Goal: Navigation & Orientation: Find specific page/section

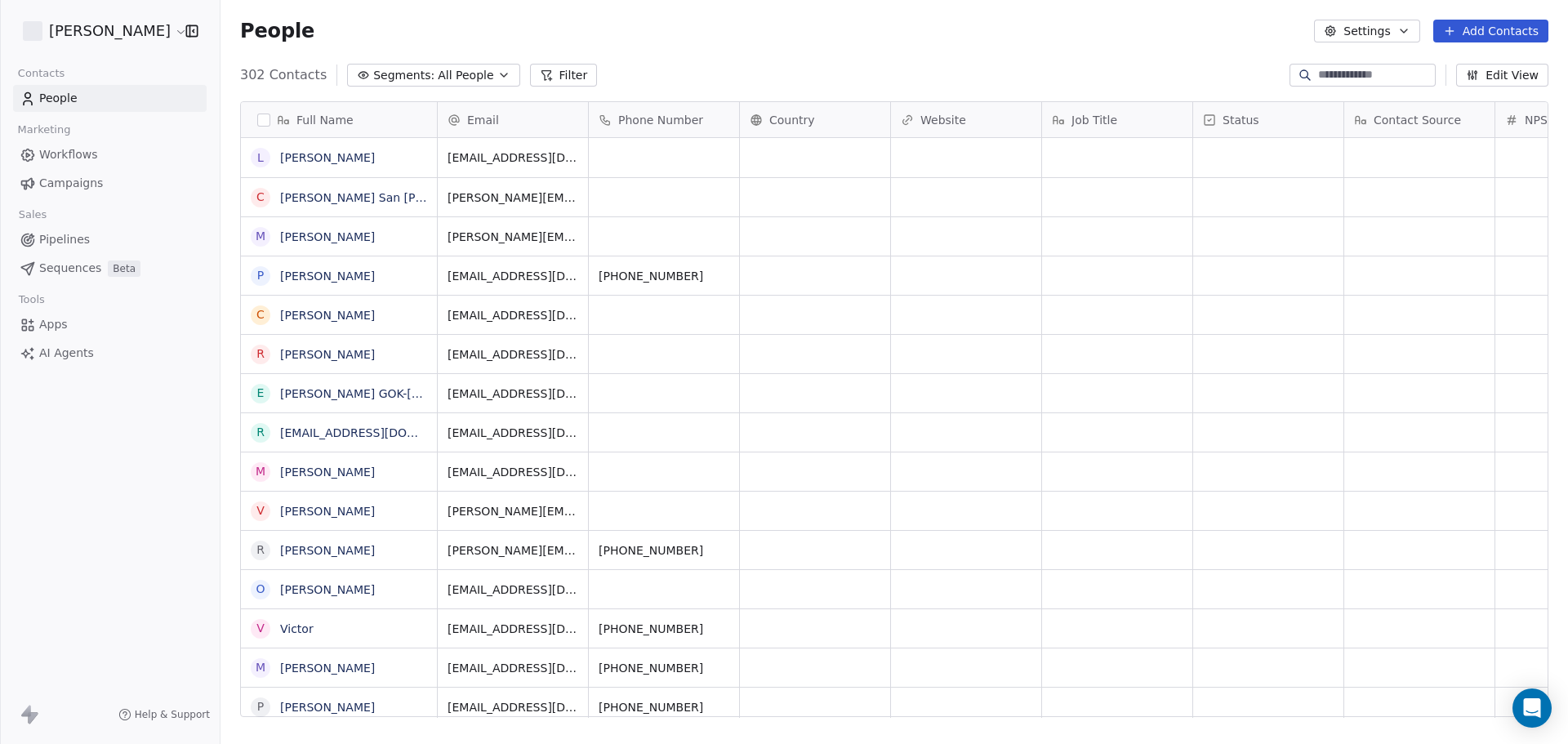
scroll to position [642, 1335]
click at [125, 29] on html "[PERSON_NAME] Contacts People Marketing Workflows Campaigns Sales Pipelines Seq…" at bounding box center [784, 372] width 1568 height 744
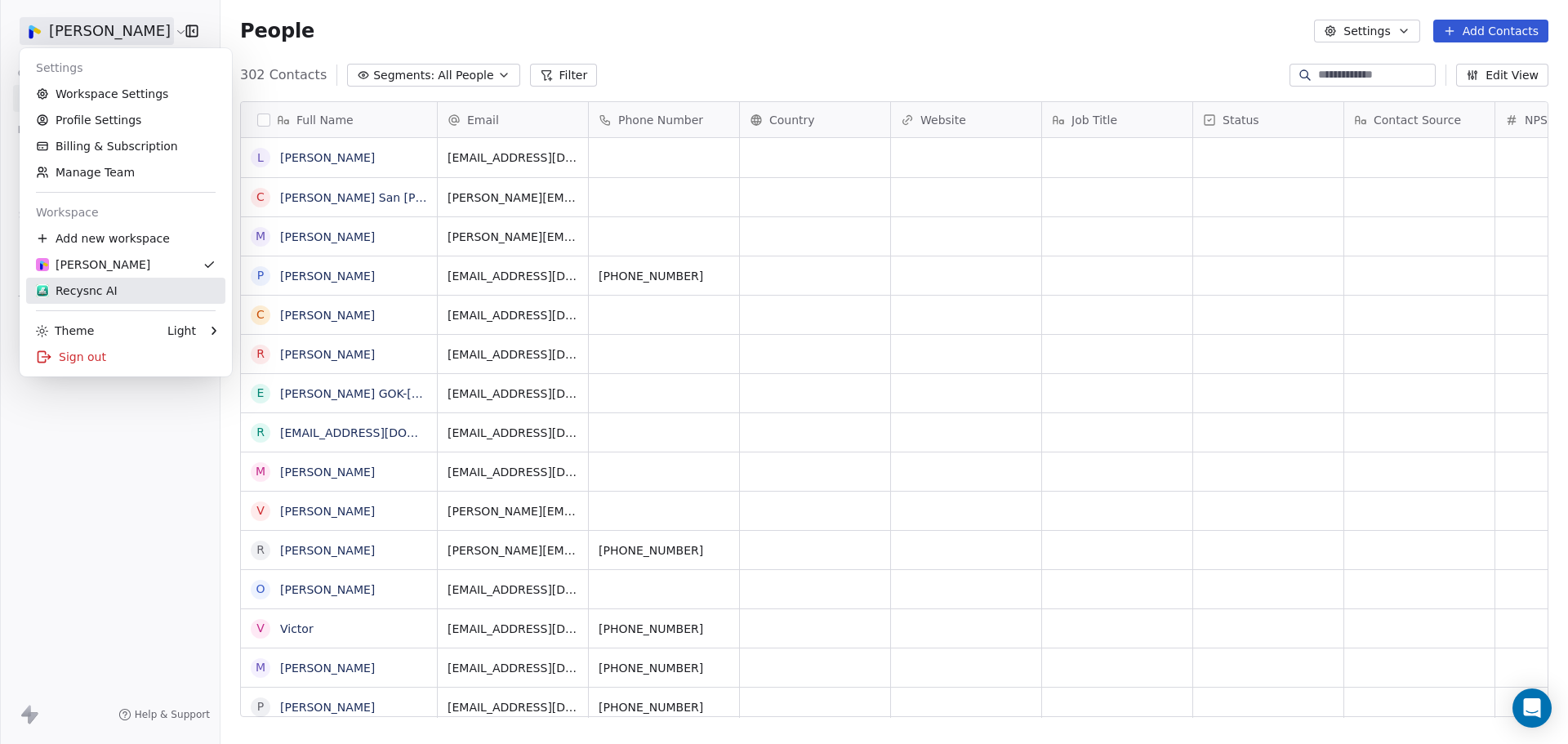
click at [86, 293] on div "Recysnc AI" at bounding box center [77, 290] width 81 height 16
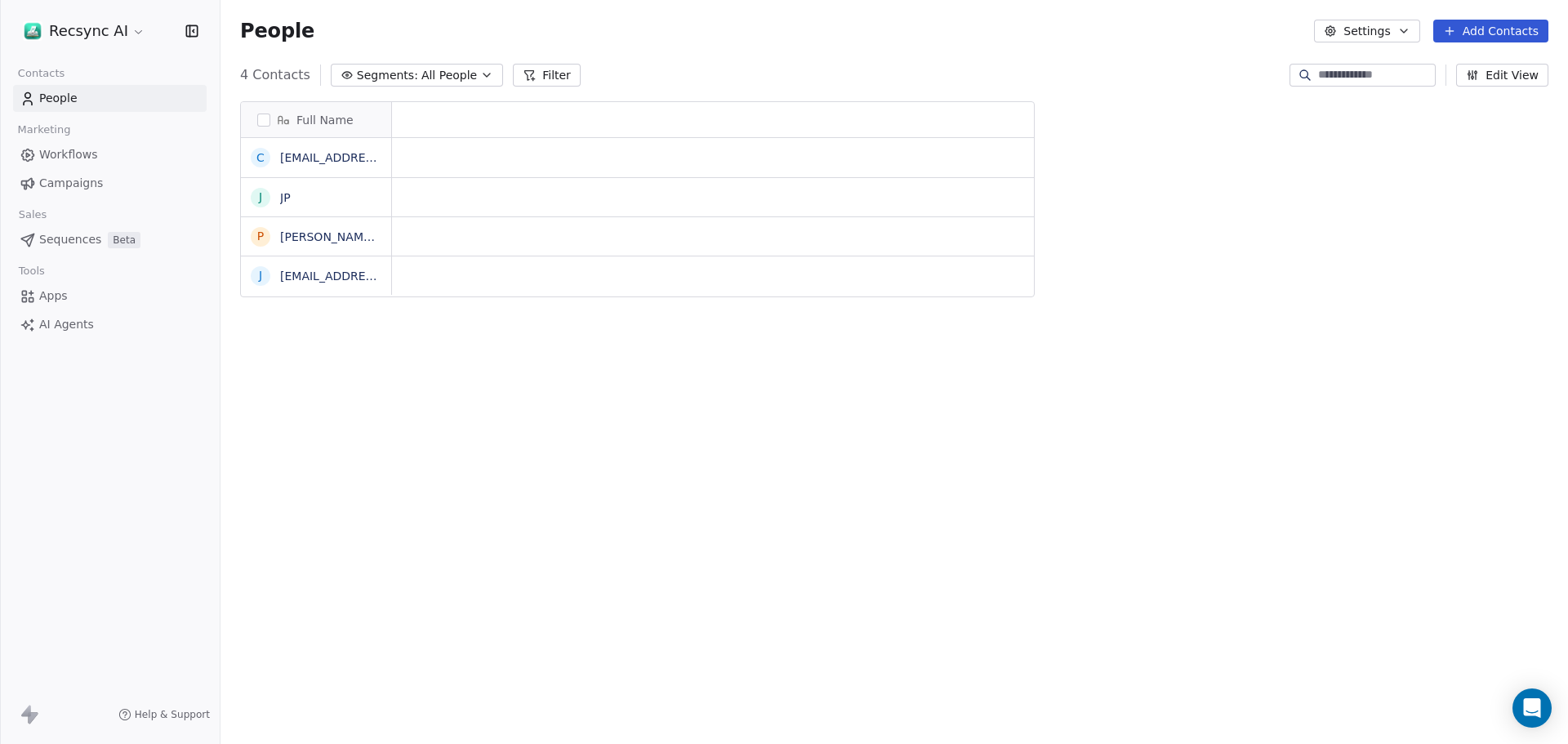
scroll to position [642, 1335]
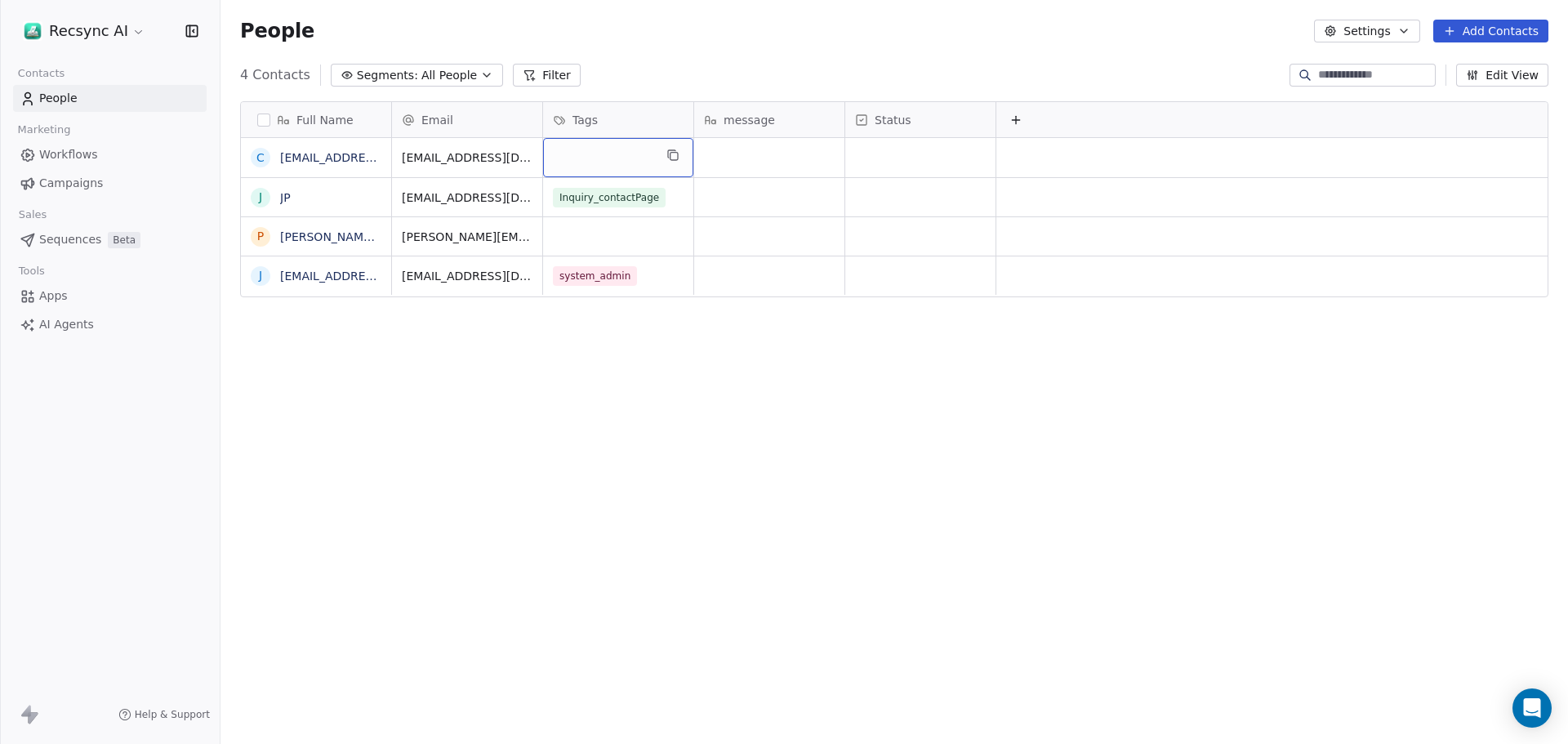
click at [609, 156] on div "grid" at bounding box center [618, 157] width 151 height 39
click at [633, 155] on div "grid" at bounding box center [618, 157] width 151 height 39
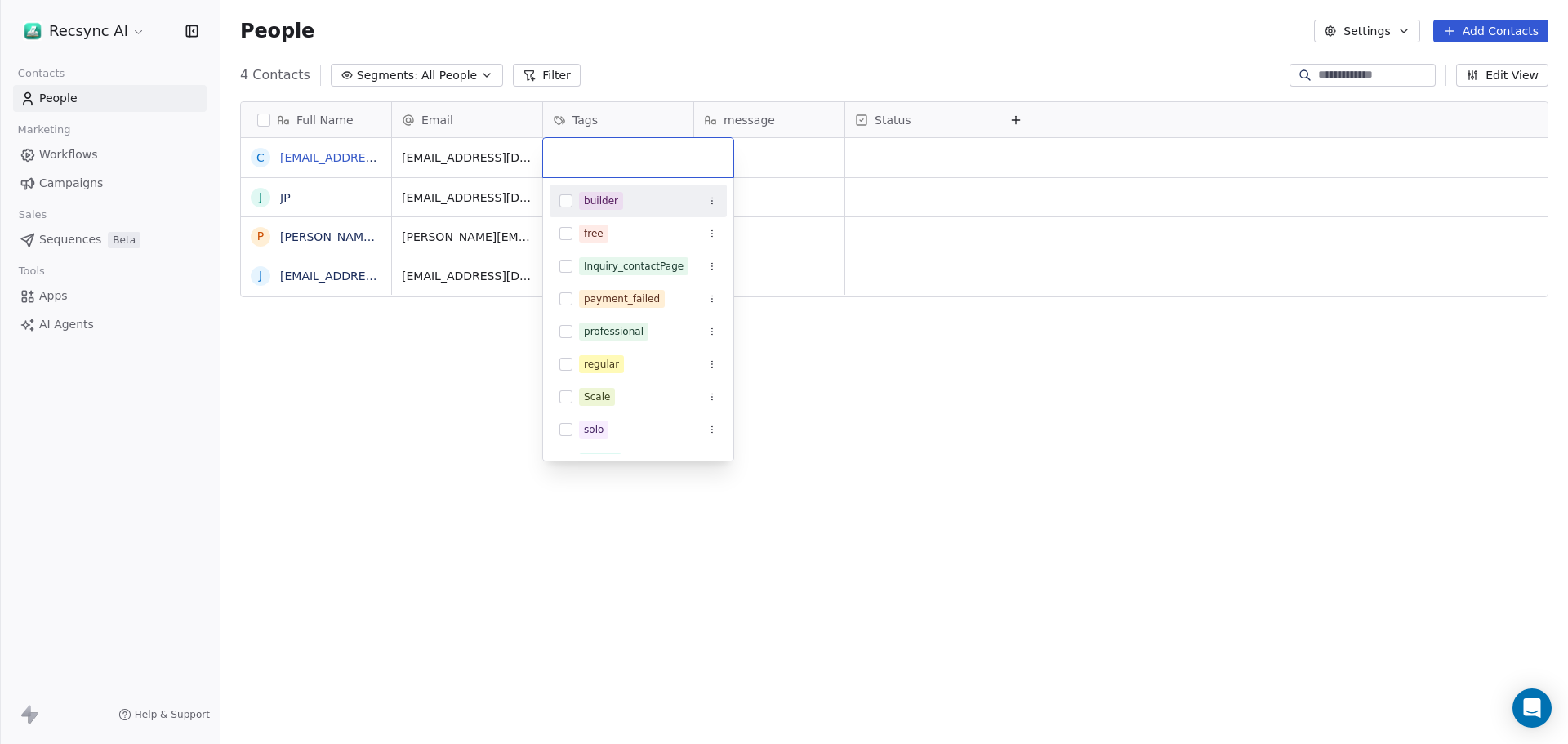
click at [318, 159] on html "Recsync AI Contacts People Marketing Workflows Campaigns Sales Sequences Beta T…" at bounding box center [784, 372] width 1568 height 744
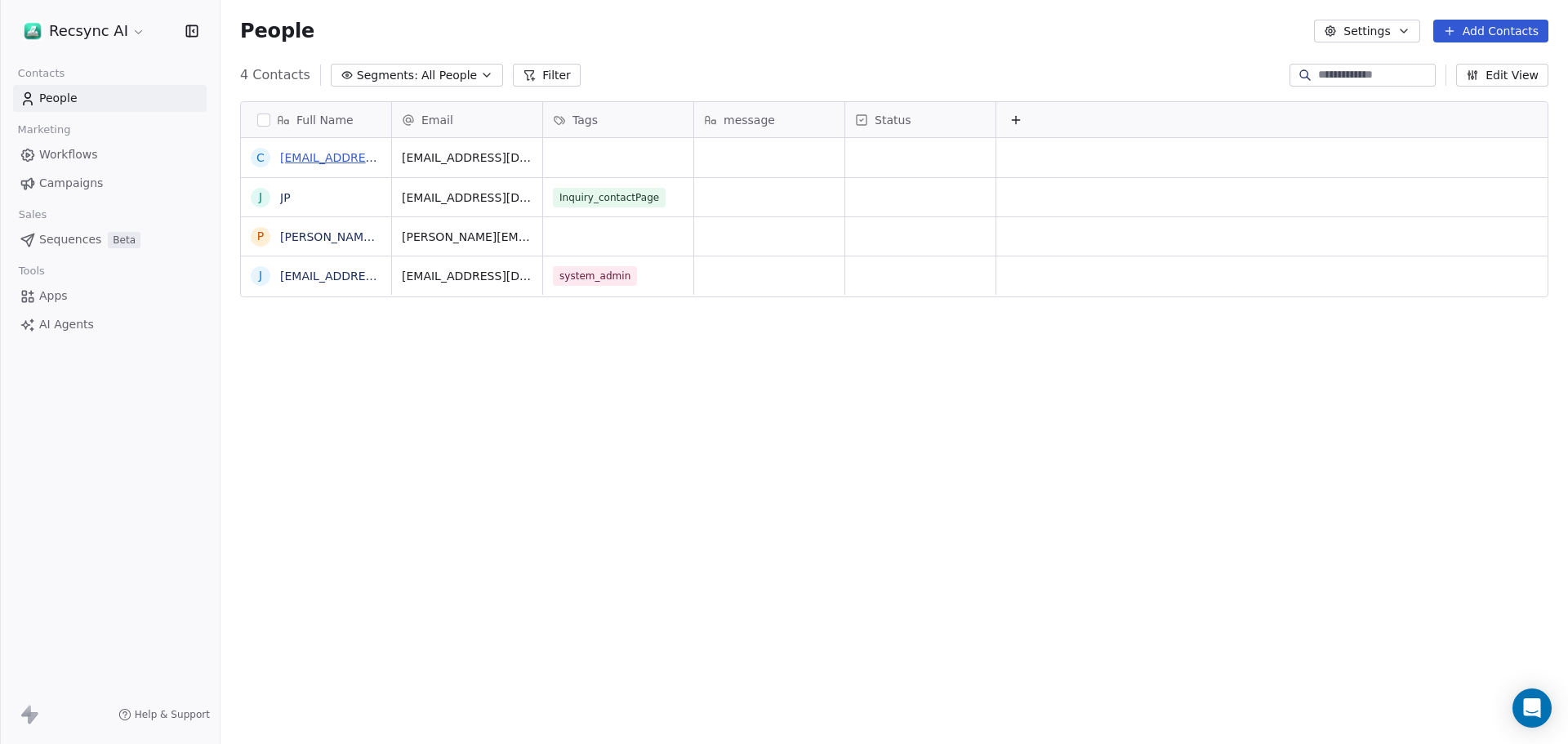
click at [363, 164] on link "[EMAIL_ADDRESS][DOMAIN_NAME]" at bounding box center [380, 157] width 200 height 13
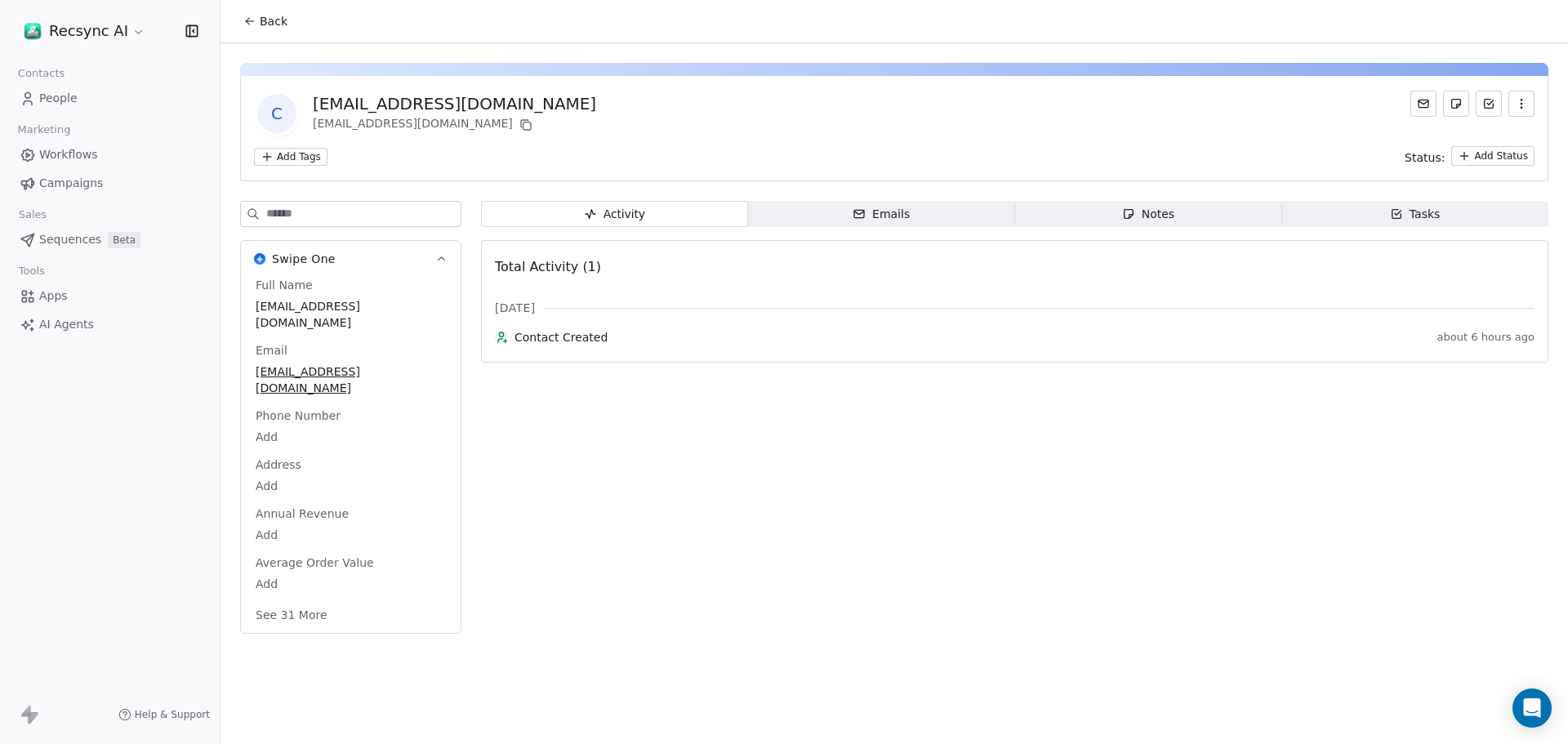
click at [287, 151] on html "Recsync AI Contacts People Marketing Workflows Campaigns Sales Sequences Beta T…" at bounding box center [784, 372] width 1568 height 744
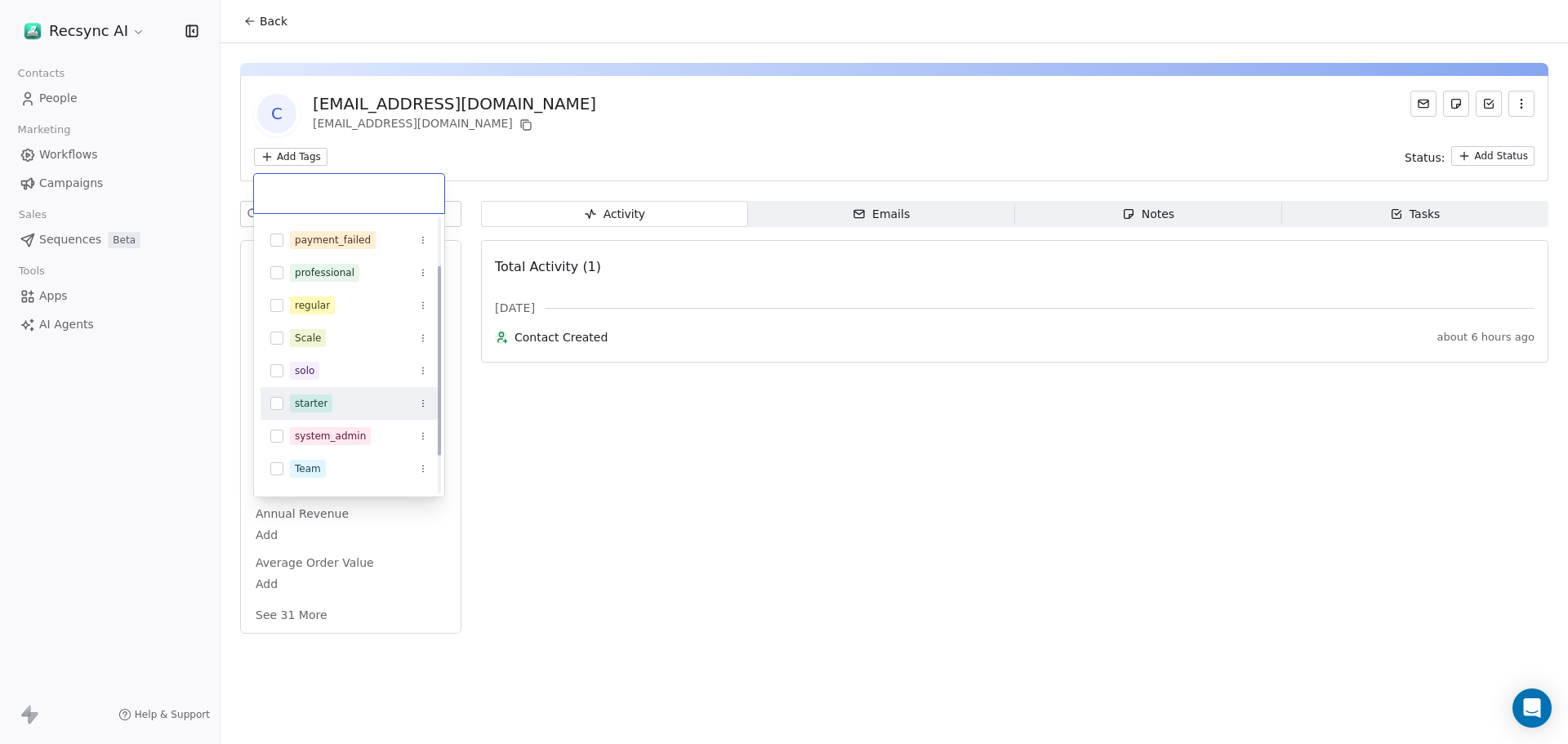
scroll to position [41, 0]
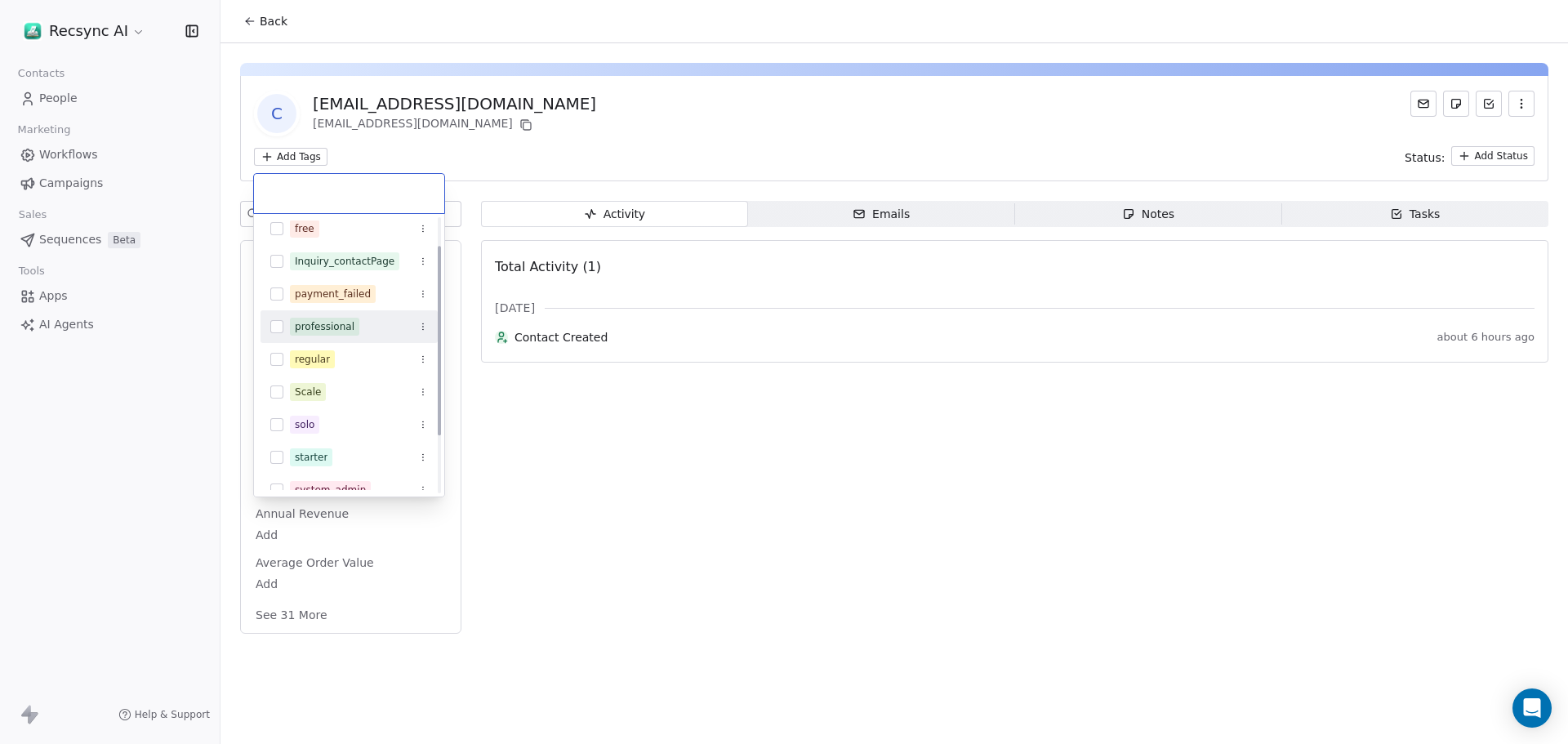
click at [314, 328] on div "professional" at bounding box center [325, 326] width 60 height 15
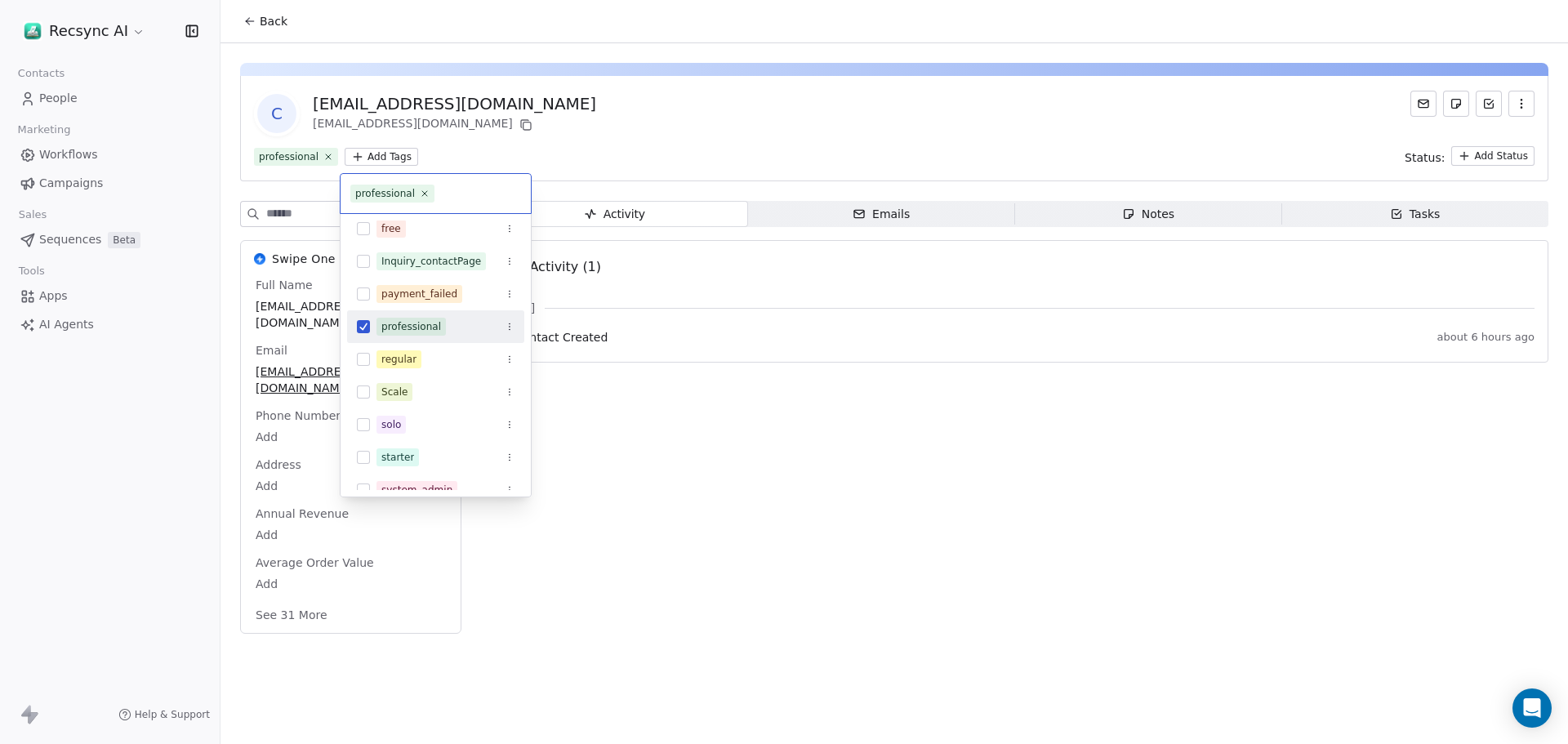
click at [638, 478] on html "Recsync AI Contacts People Marketing Workflows Campaigns Sales Sequences Beta T…" at bounding box center [784, 372] width 1568 height 744
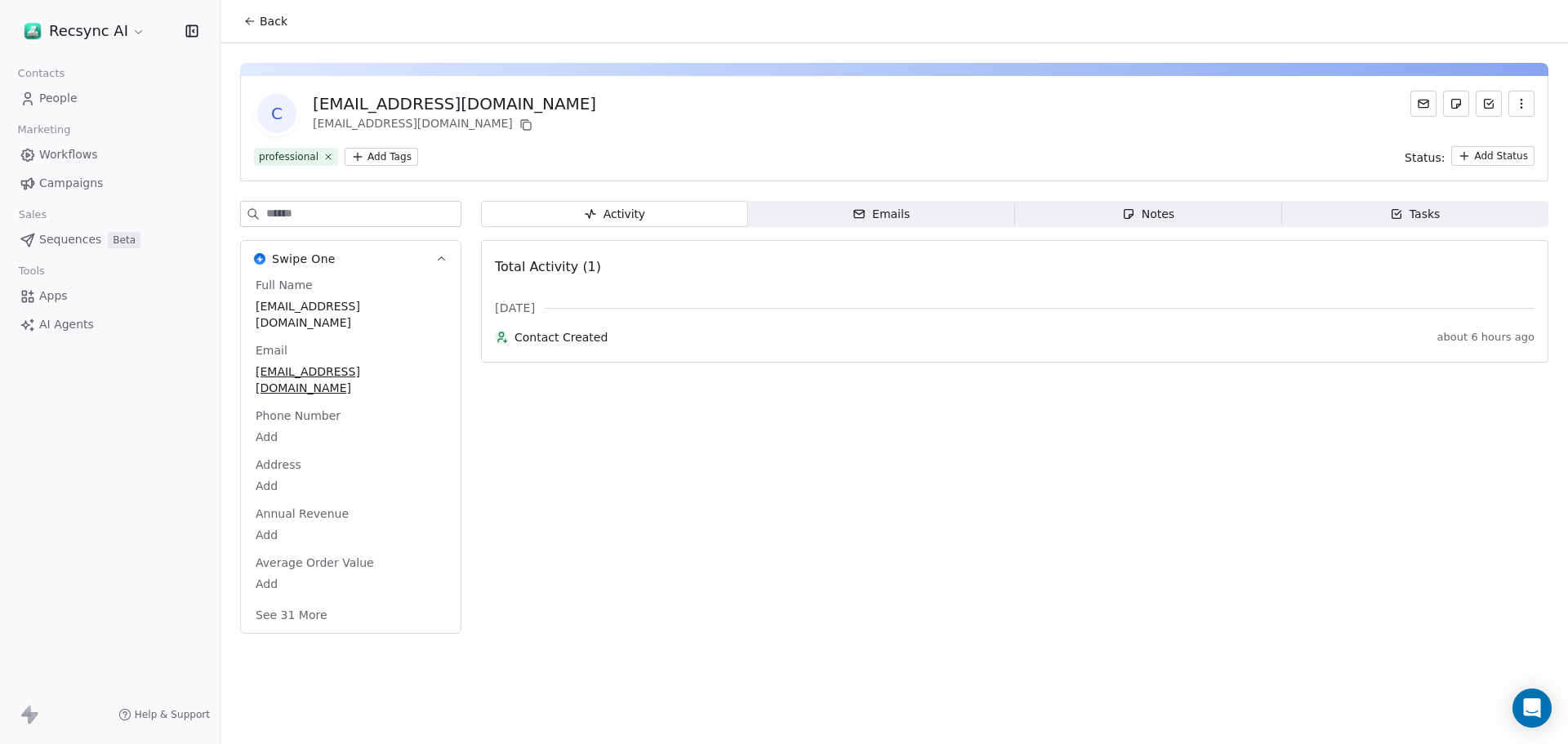
click at [55, 93] on span "People" at bounding box center [58, 99] width 38 height 17
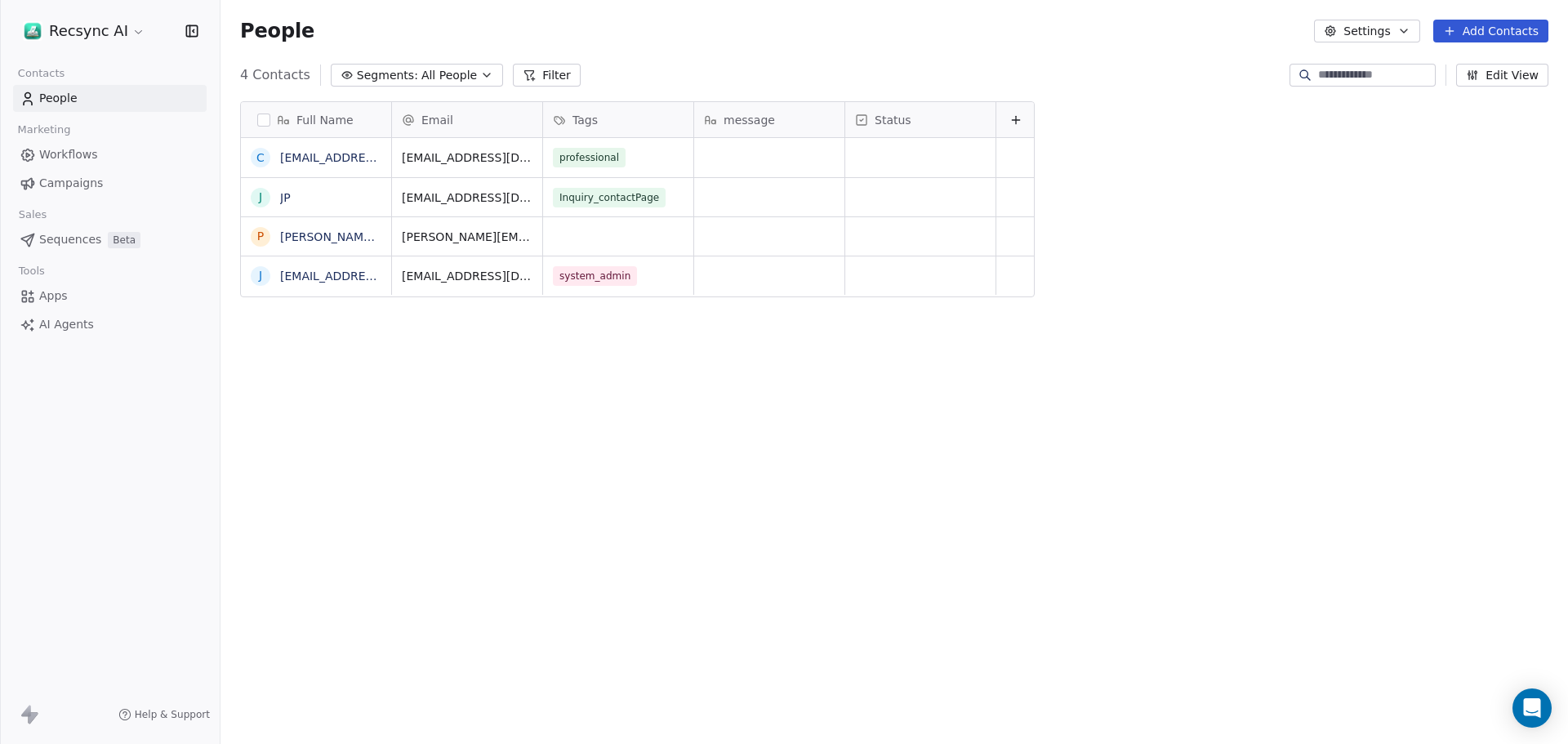
scroll to position [642, 1335]
